Goal: Task Accomplishment & Management: Manage account settings

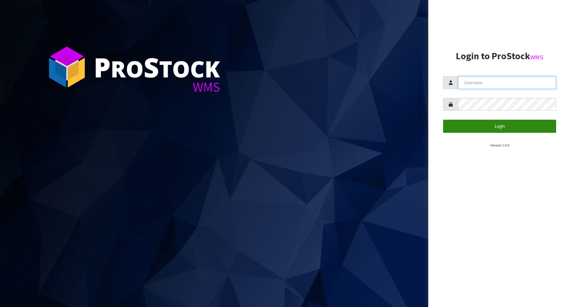
type input "[EMAIL_ADDRESS][DOMAIN_NAME]"
click at [495, 128] on button "Login" at bounding box center [499, 126] width 113 height 13
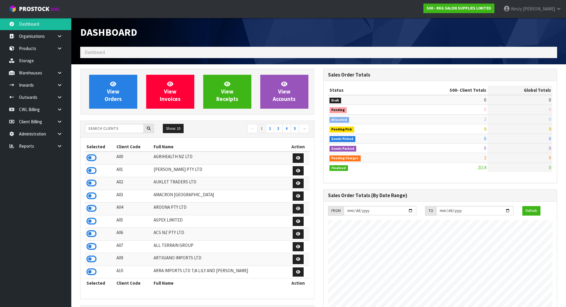
scroll to position [450, 243]
click at [59, 95] on icon at bounding box center [60, 97] width 6 height 4
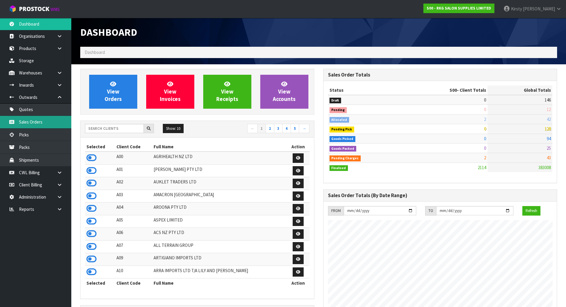
click at [37, 120] on link "Sales Orders" at bounding box center [35, 122] width 71 height 12
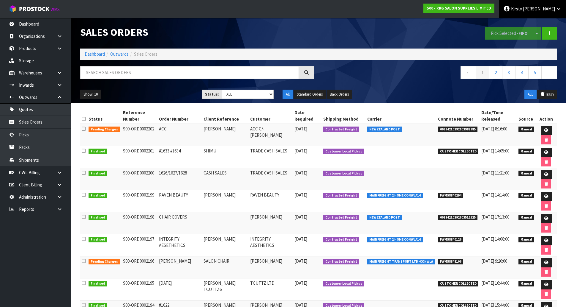
click at [522, 6] on span "Kirsty" at bounding box center [516, 9] width 11 height 6
click at [533, 24] on link "Logout" at bounding box center [542, 24] width 47 height 8
